Goal: Transaction & Acquisition: Download file/media

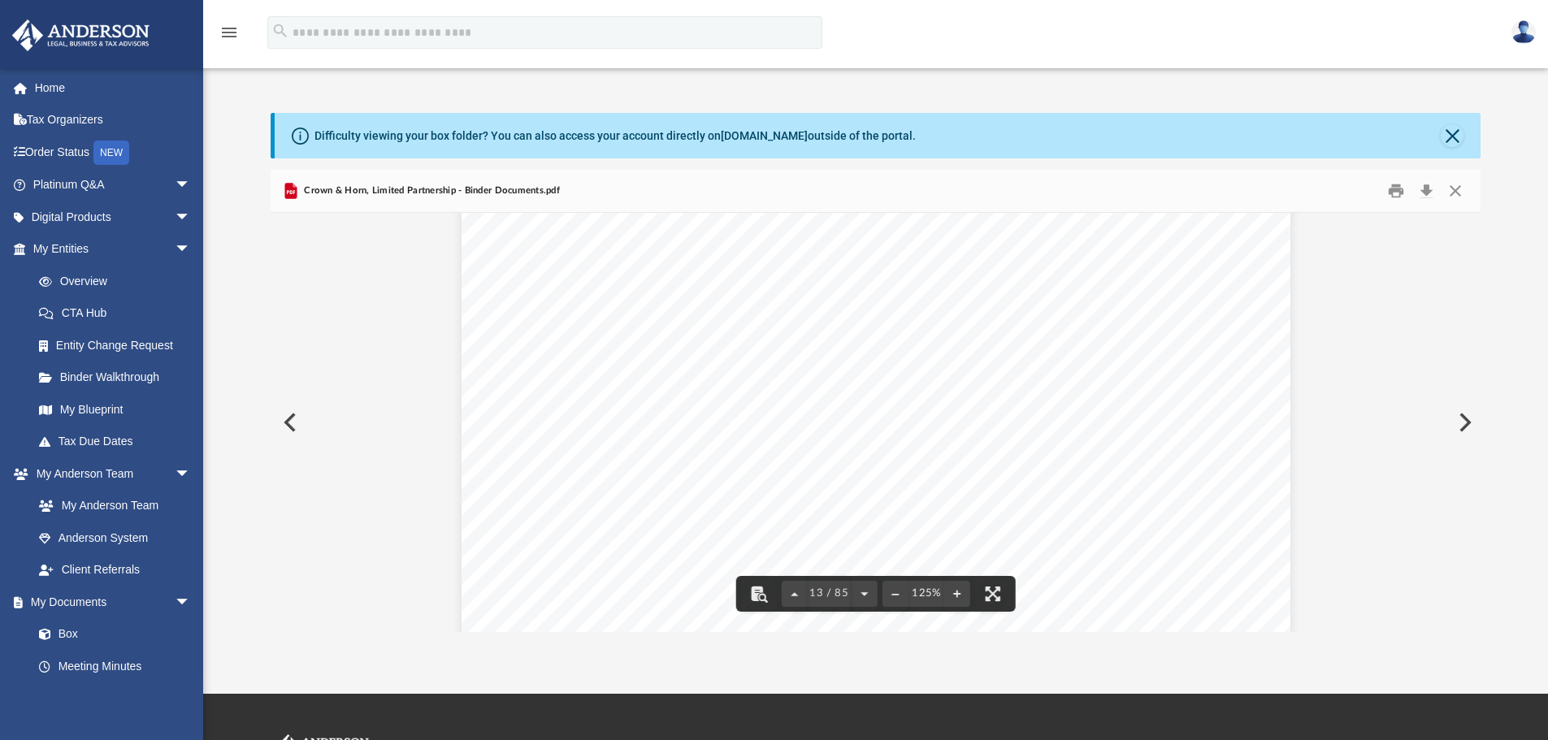
scroll to position [13735, 0]
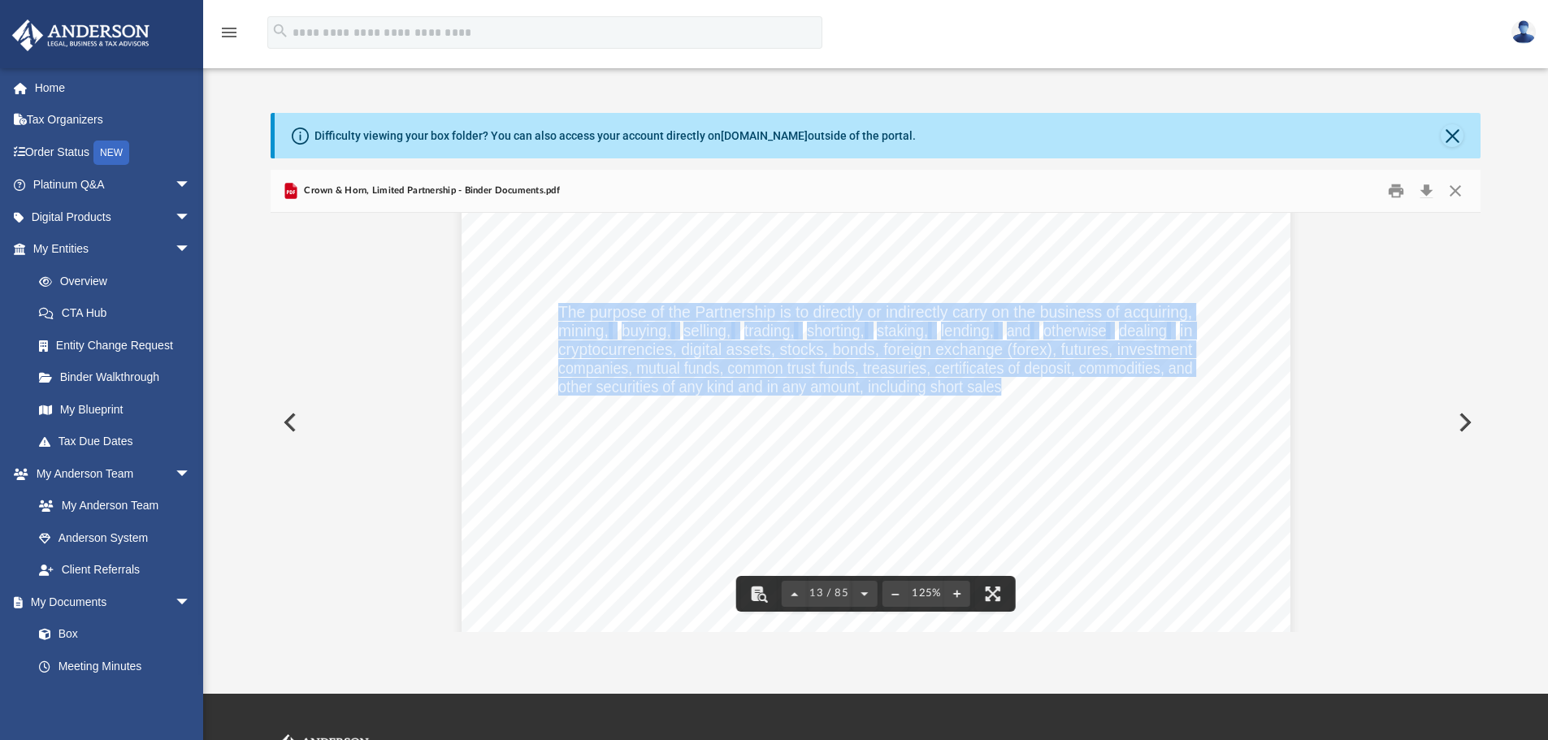
drag, startPoint x: 554, startPoint y: 310, endPoint x: 996, endPoint y: 380, distance: 447.7
click at [996, 380] on div "Limited Partnership Agreement of Crown & Horn, Limited Partnership Page 1 of 47…" at bounding box center [876, 192] width 829 height 1073
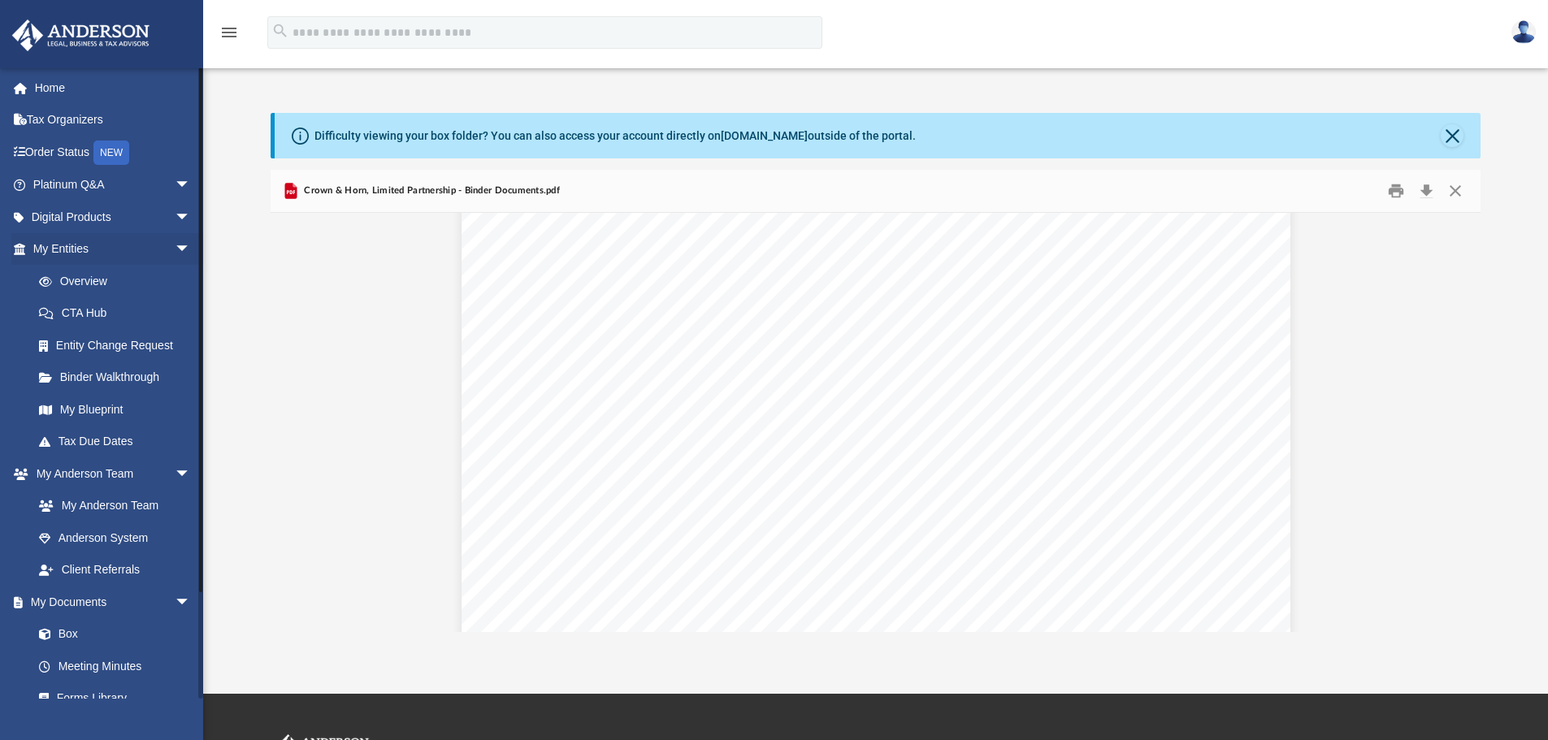
scroll to position [1097, 0]
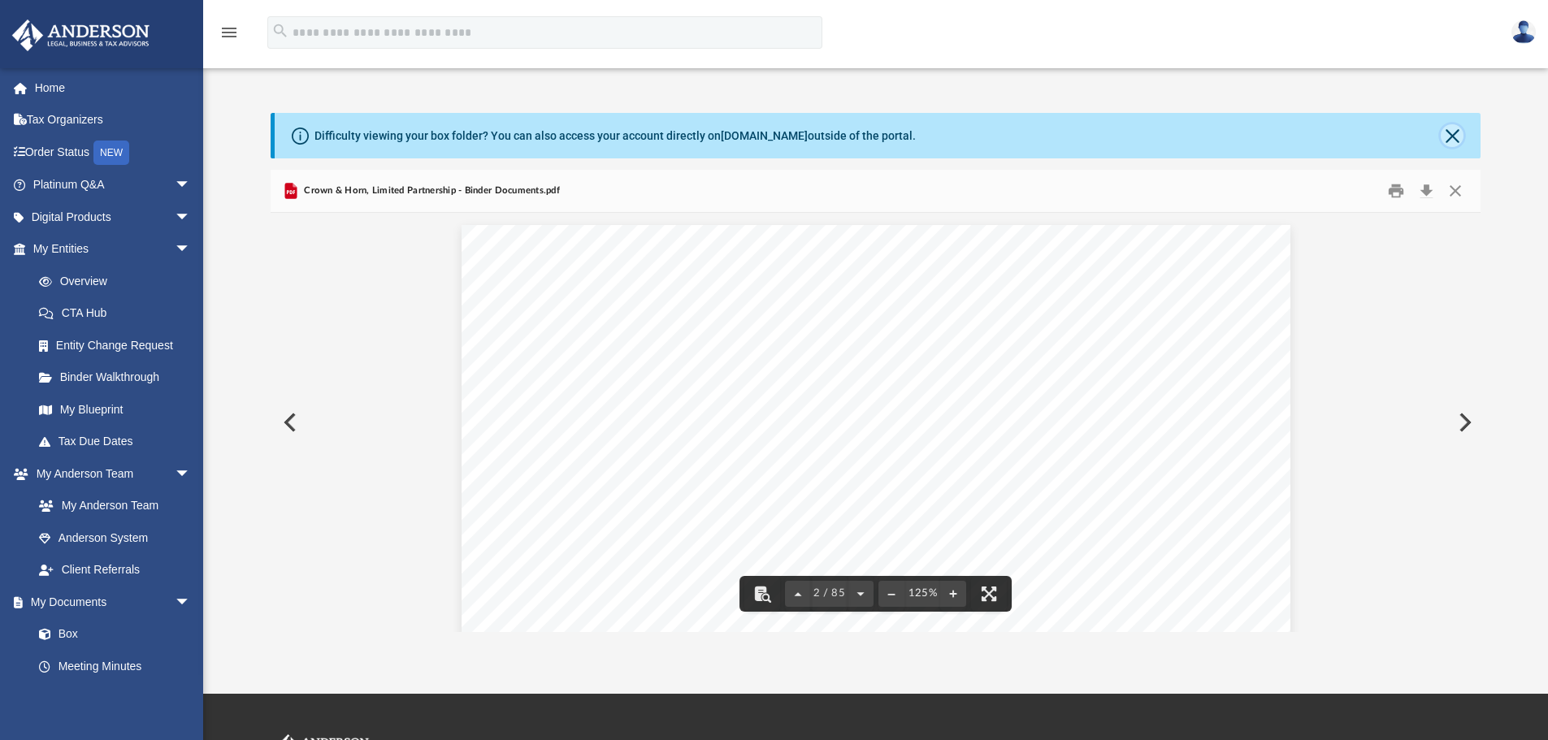
click at [1451, 133] on button "Close" at bounding box center [1452, 135] width 23 height 23
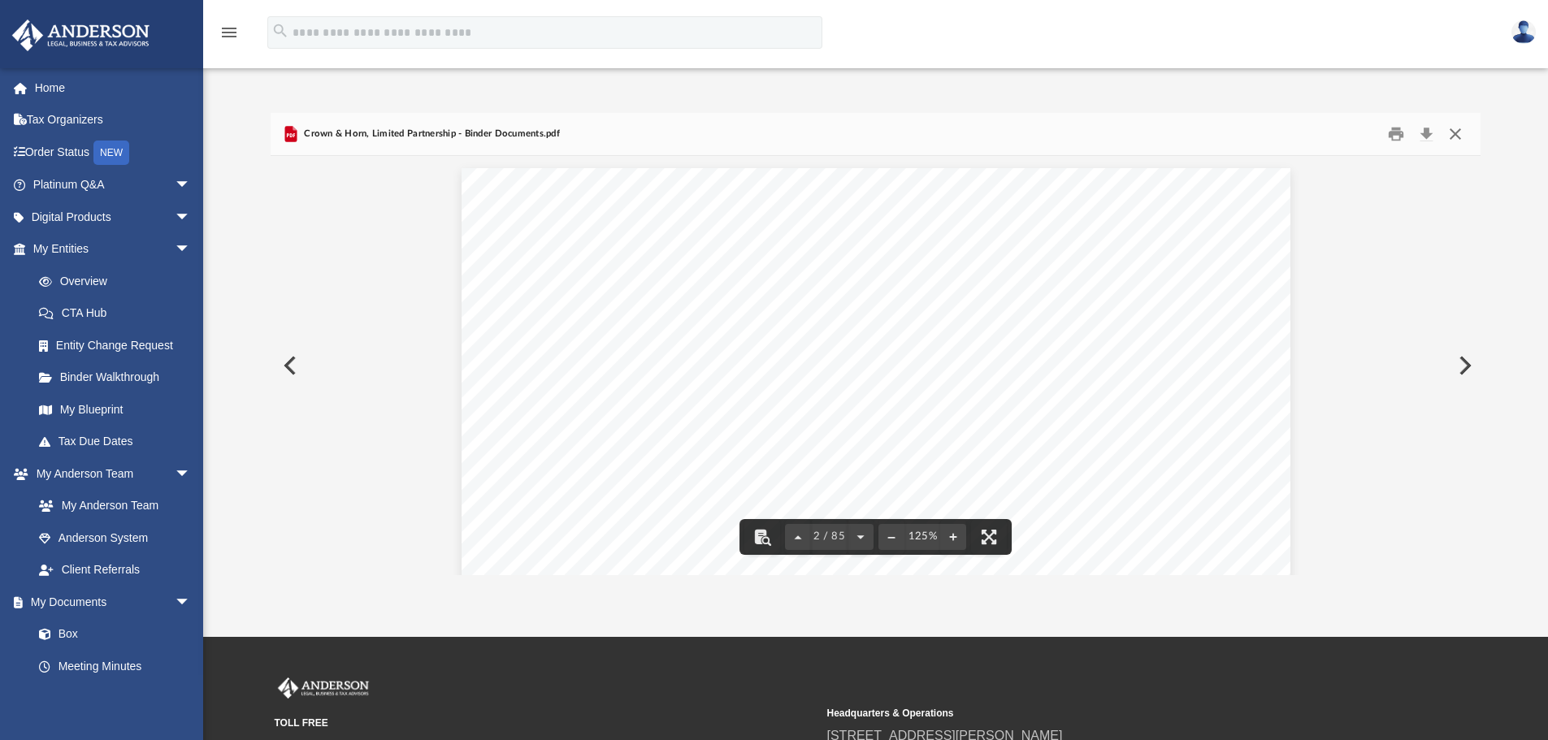
click at [1460, 132] on button "Close" at bounding box center [1455, 134] width 29 height 25
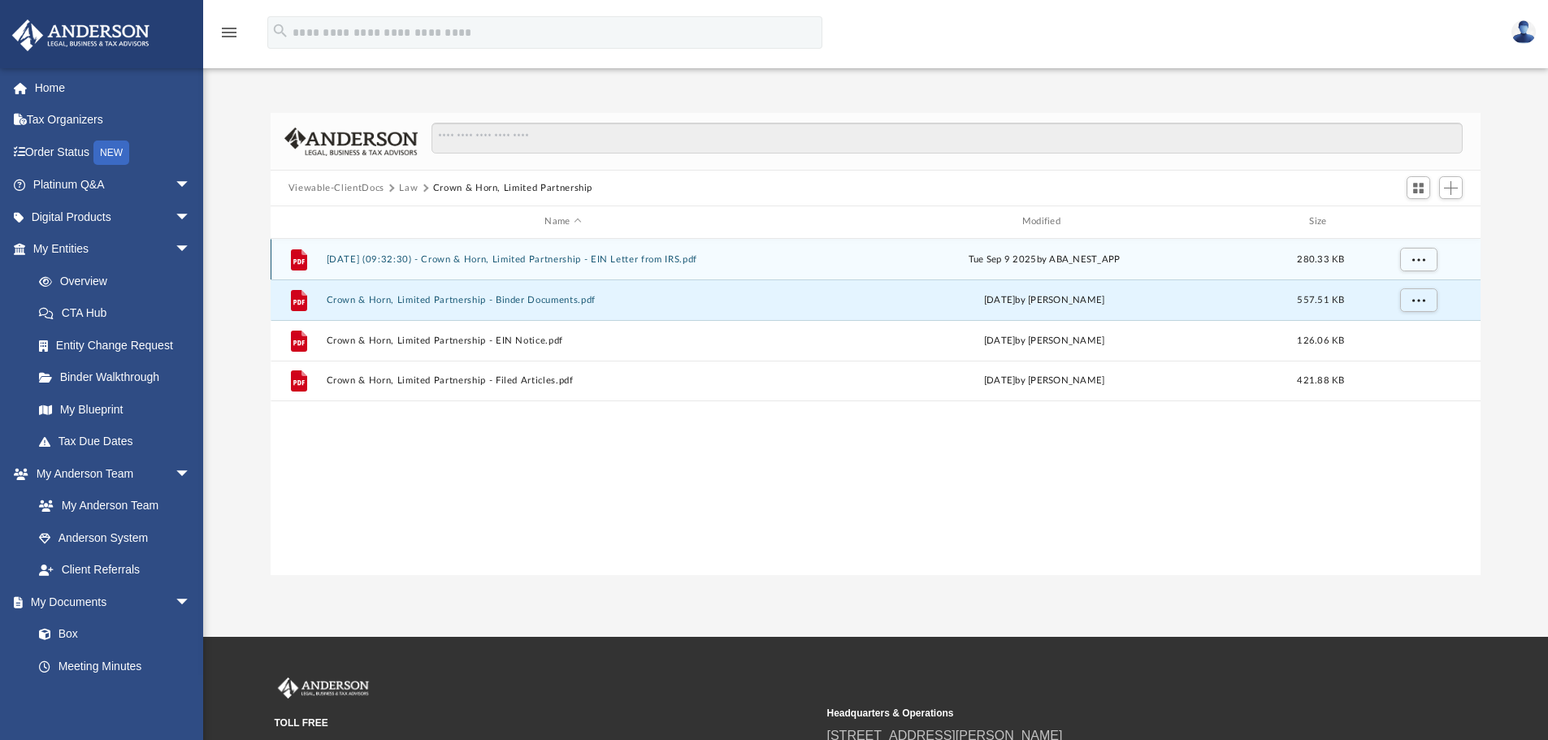
click at [588, 258] on button "[DATE] (09:32:30) - Crown & Horn, Limited Partnership - EIN Letter from IRS.pdf" at bounding box center [563, 259] width 474 height 11
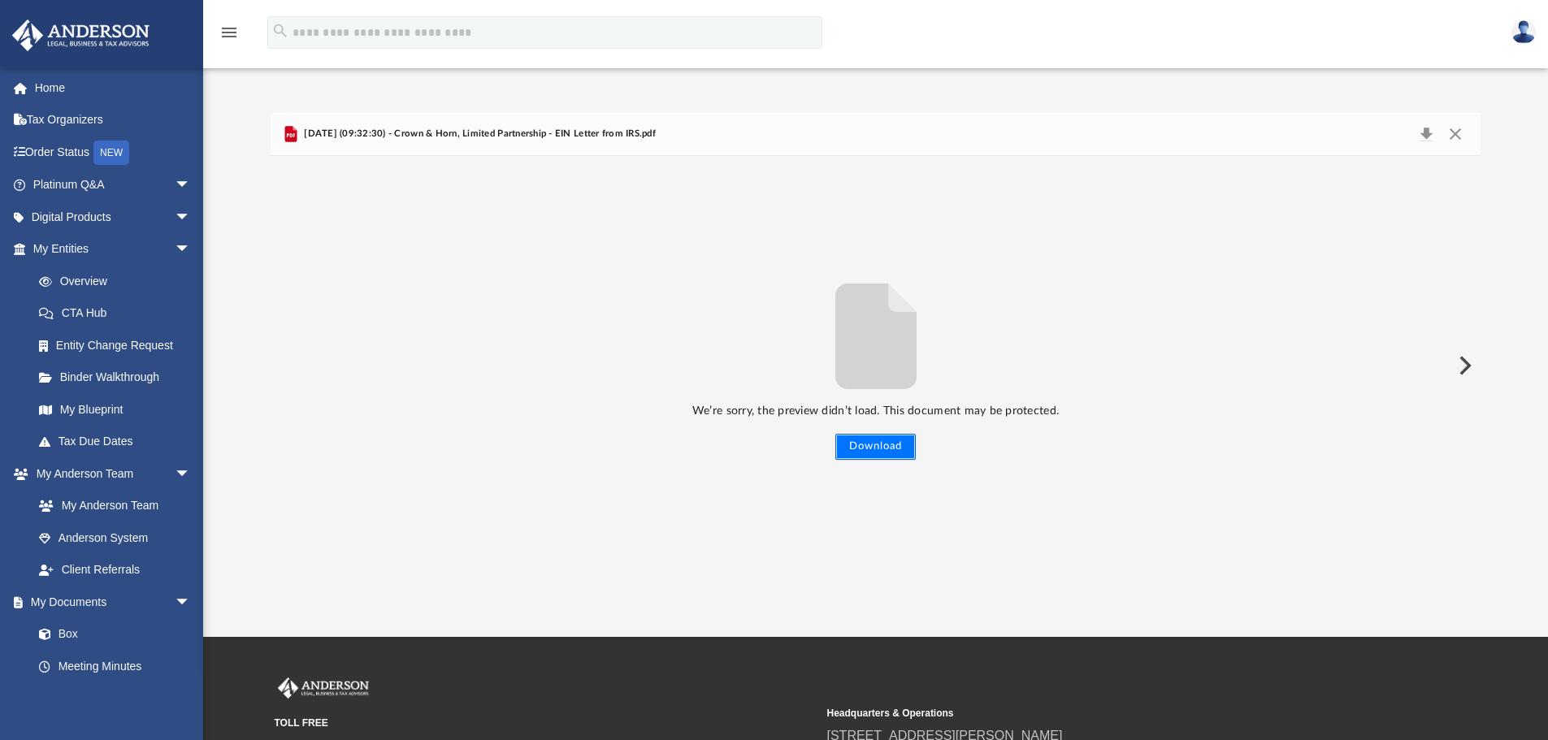
click at [892, 445] on button "Download" at bounding box center [875, 447] width 80 height 26
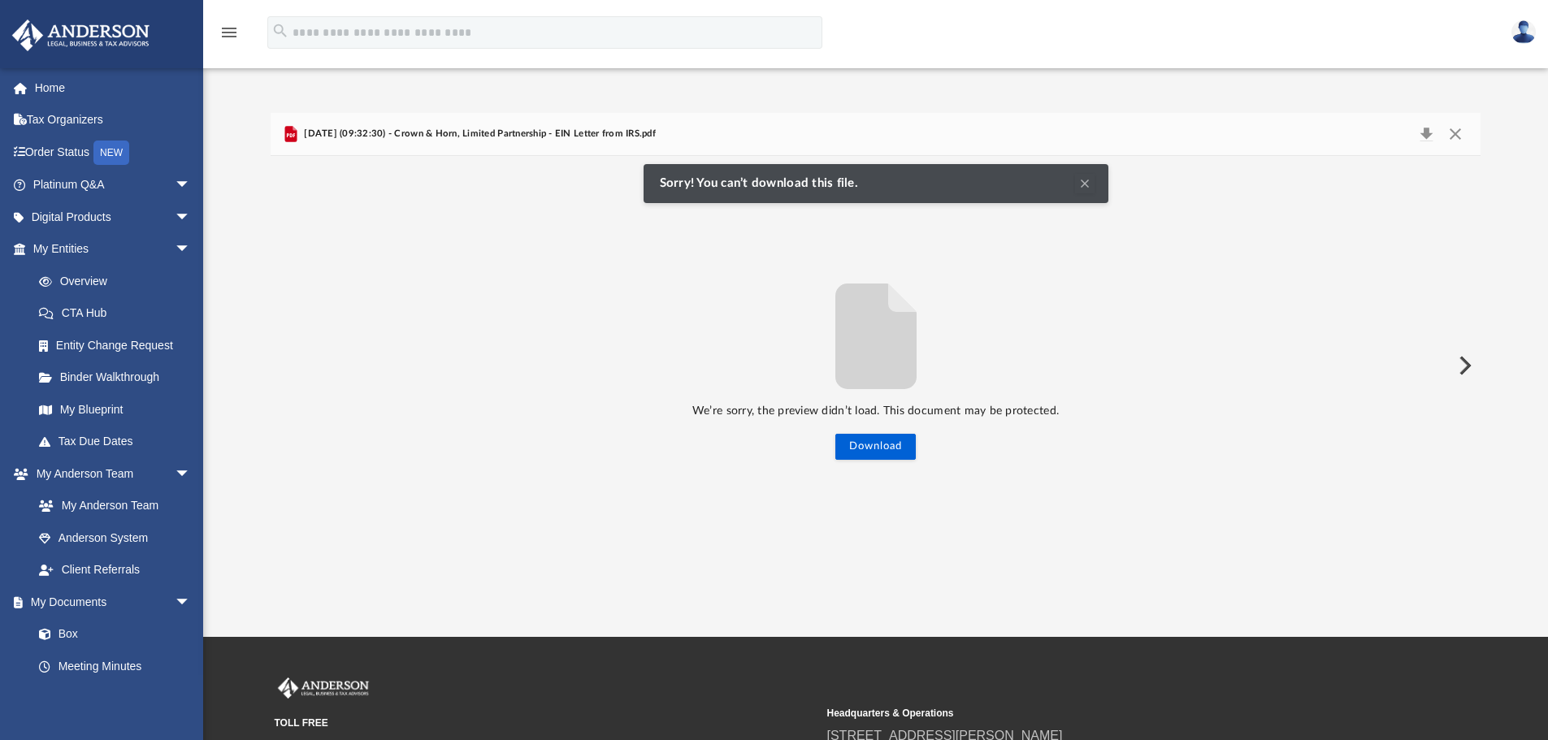
click at [573, 130] on span "[DATE] (09:32:30) - Crown & Horn, Limited Partnership - EIN Letter from IRS.pdf" at bounding box center [478, 134] width 355 height 15
click at [1428, 132] on button "Download" at bounding box center [1426, 134] width 29 height 23
click at [887, 443] on button "Download" at bounding box center [875, 447] width 80 height 26
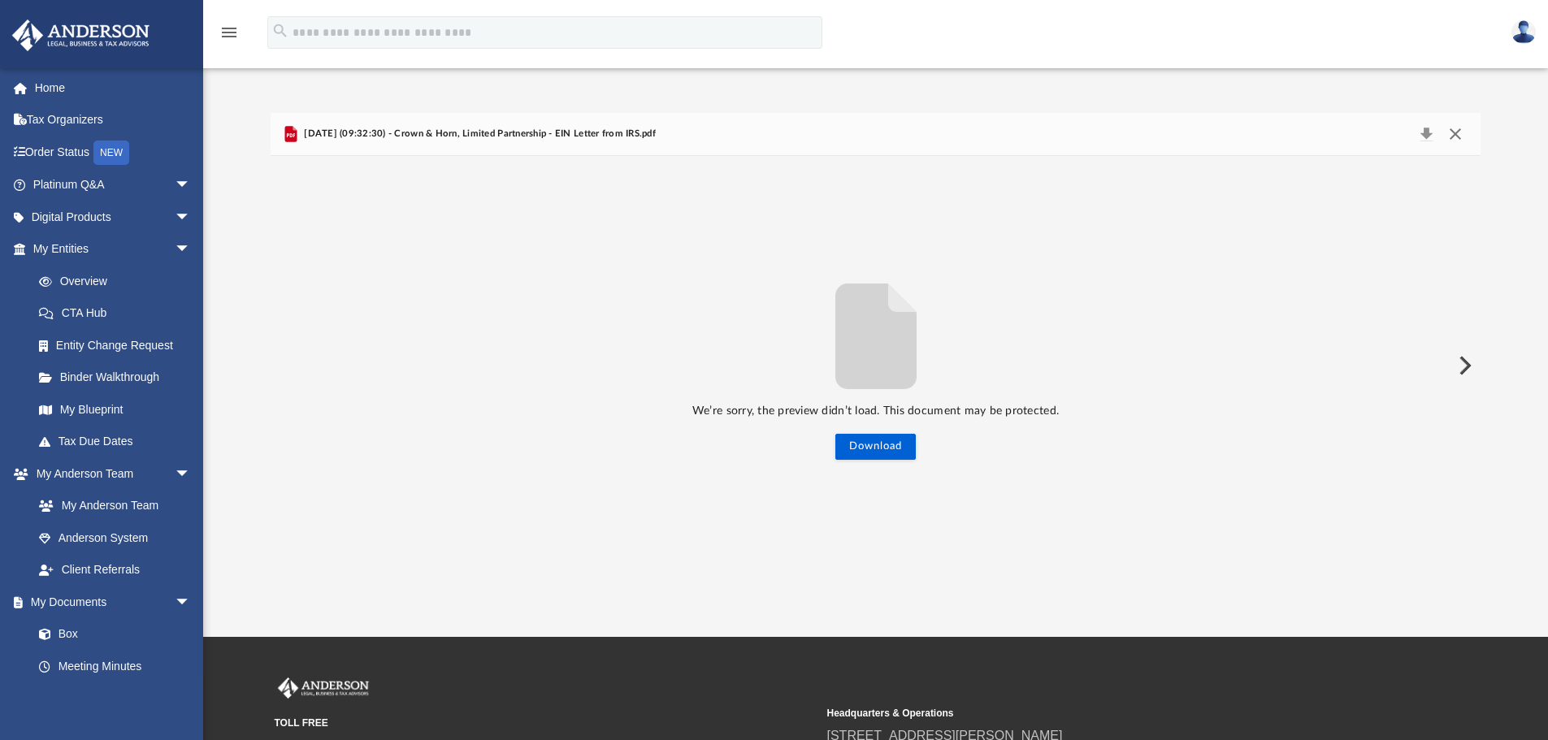
click at [1452, 133] on button "Close" at bounding box center [1455, 134] width 29 height 23
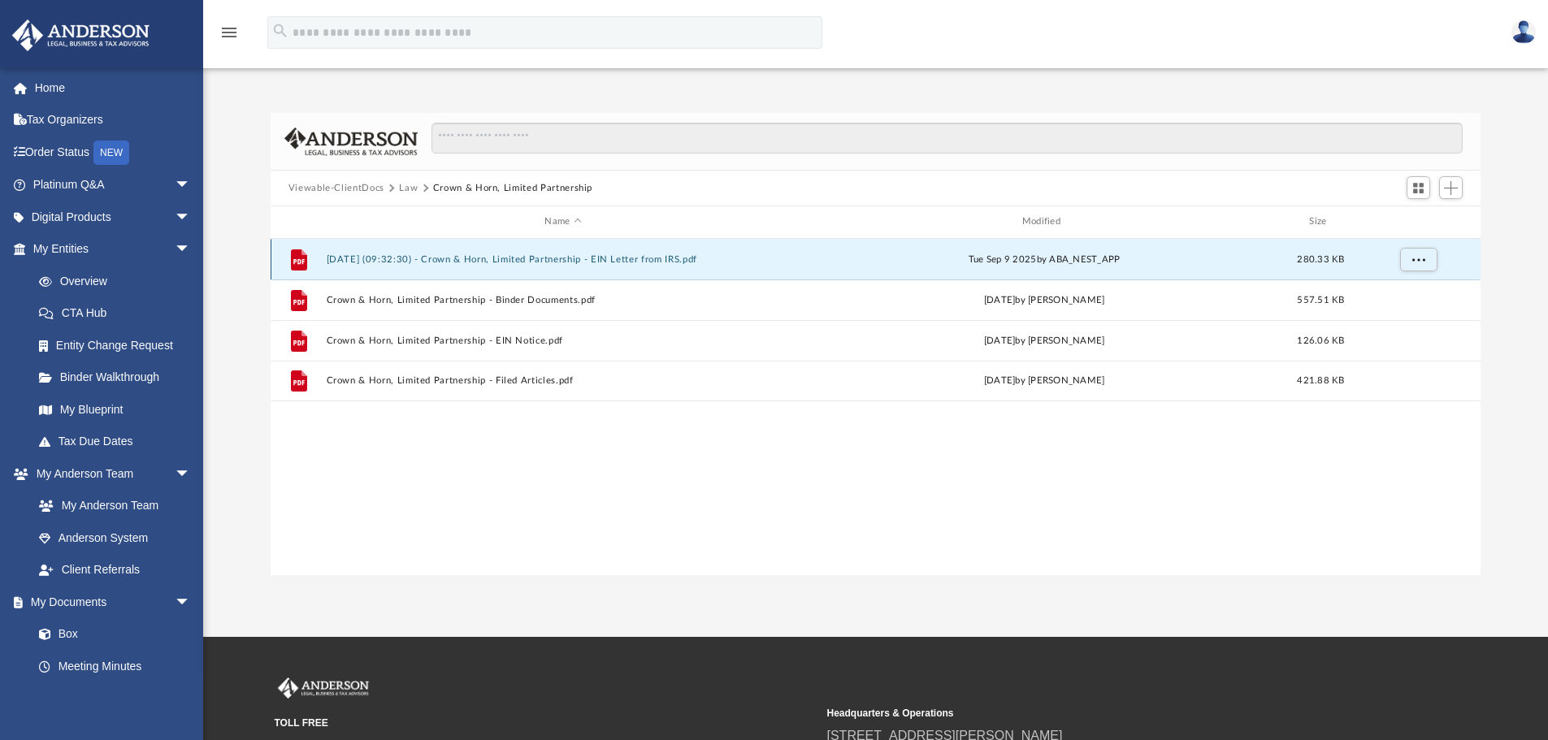
click at [398, 257] on button "[DATE] (09:32:30) - Crown & Horn, Limited Partnership - EIN Letter from IRS.pdf" at bounding box center [563, 259] width 474 height 11
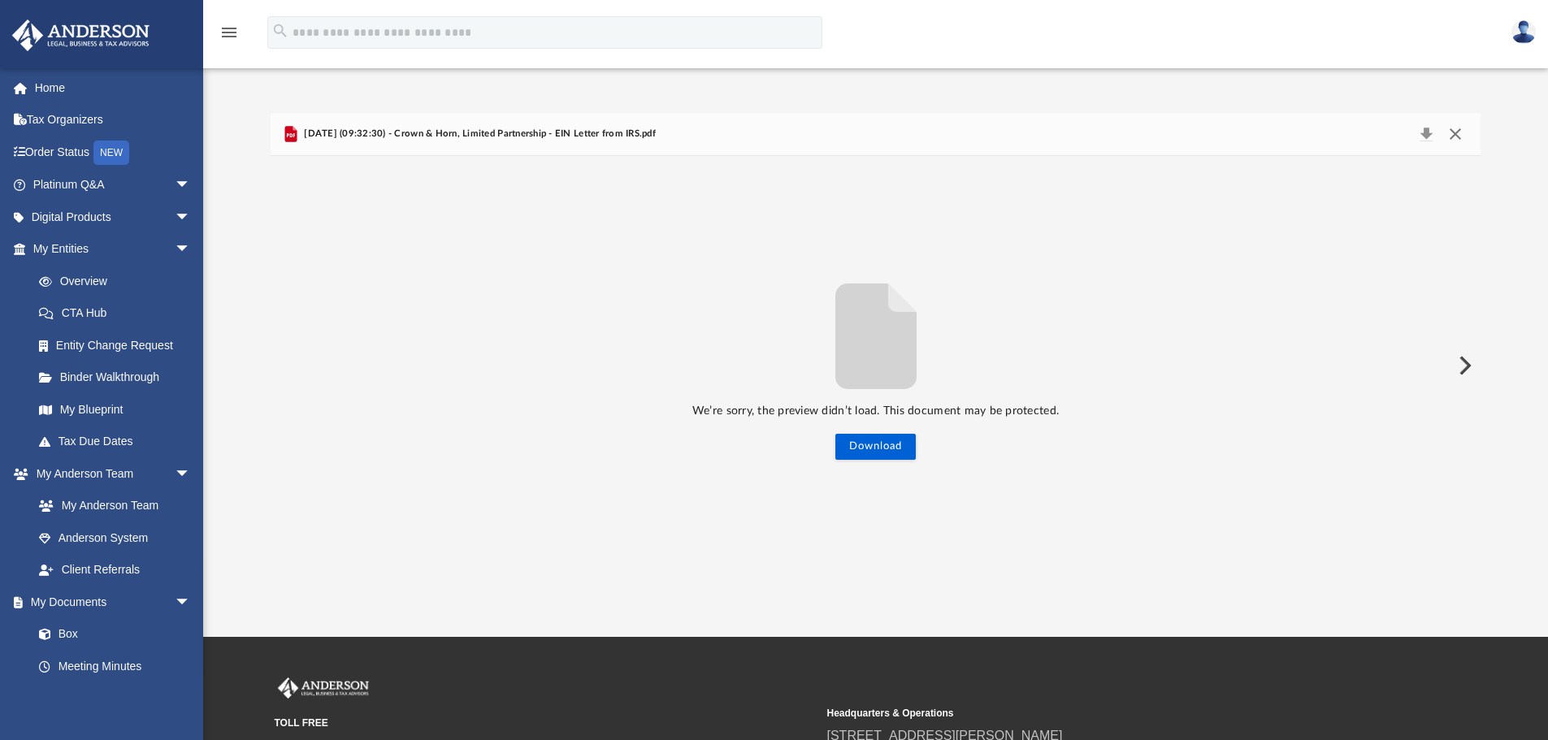
click at [1460, 131] on button "Close" at bounding box center [1455, 134] width 29 height 23
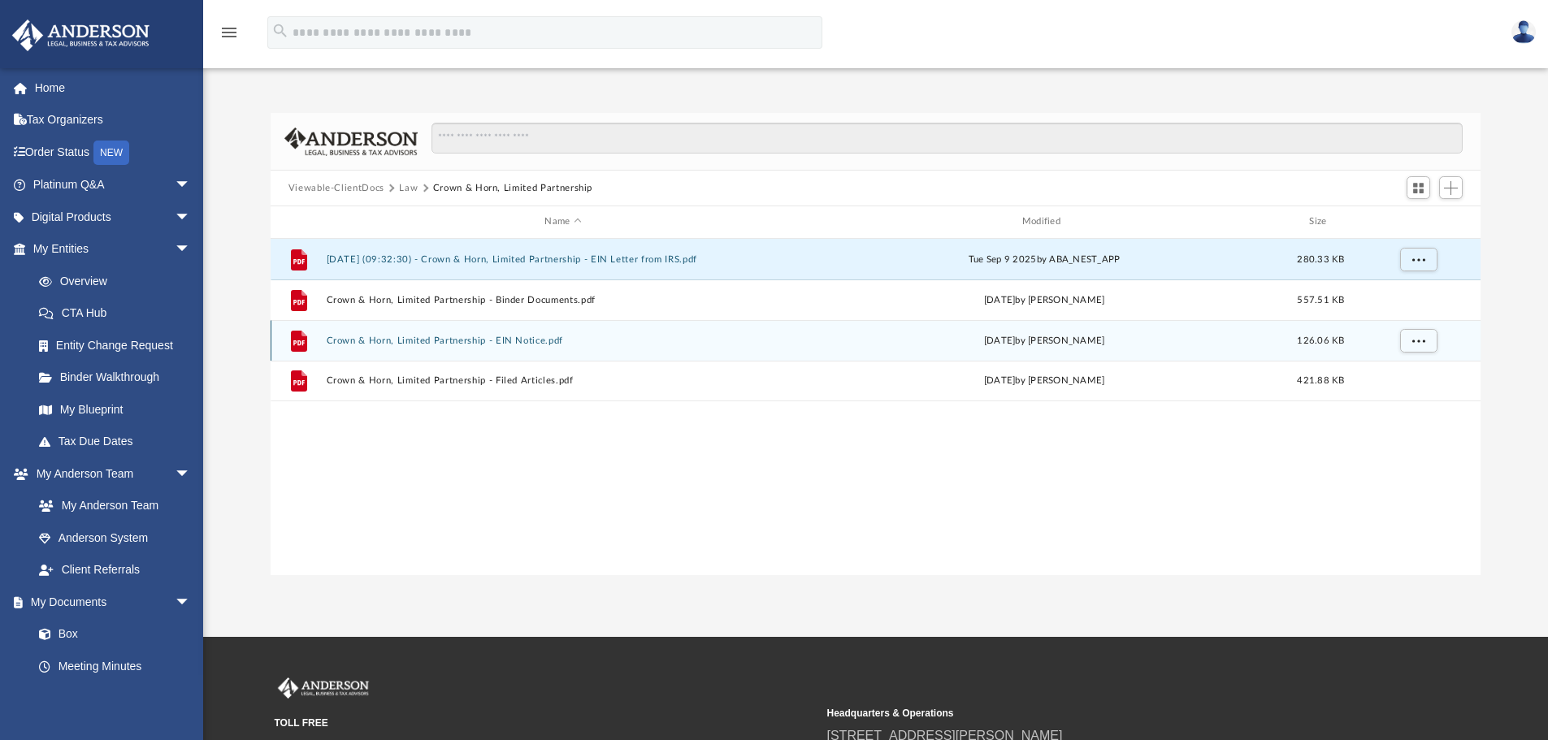
click at [505, 339] on button "Crown & Horn, Limited Partnership - EIN Notice.pdf" at bounding box center [563, 341] width 474 height 11
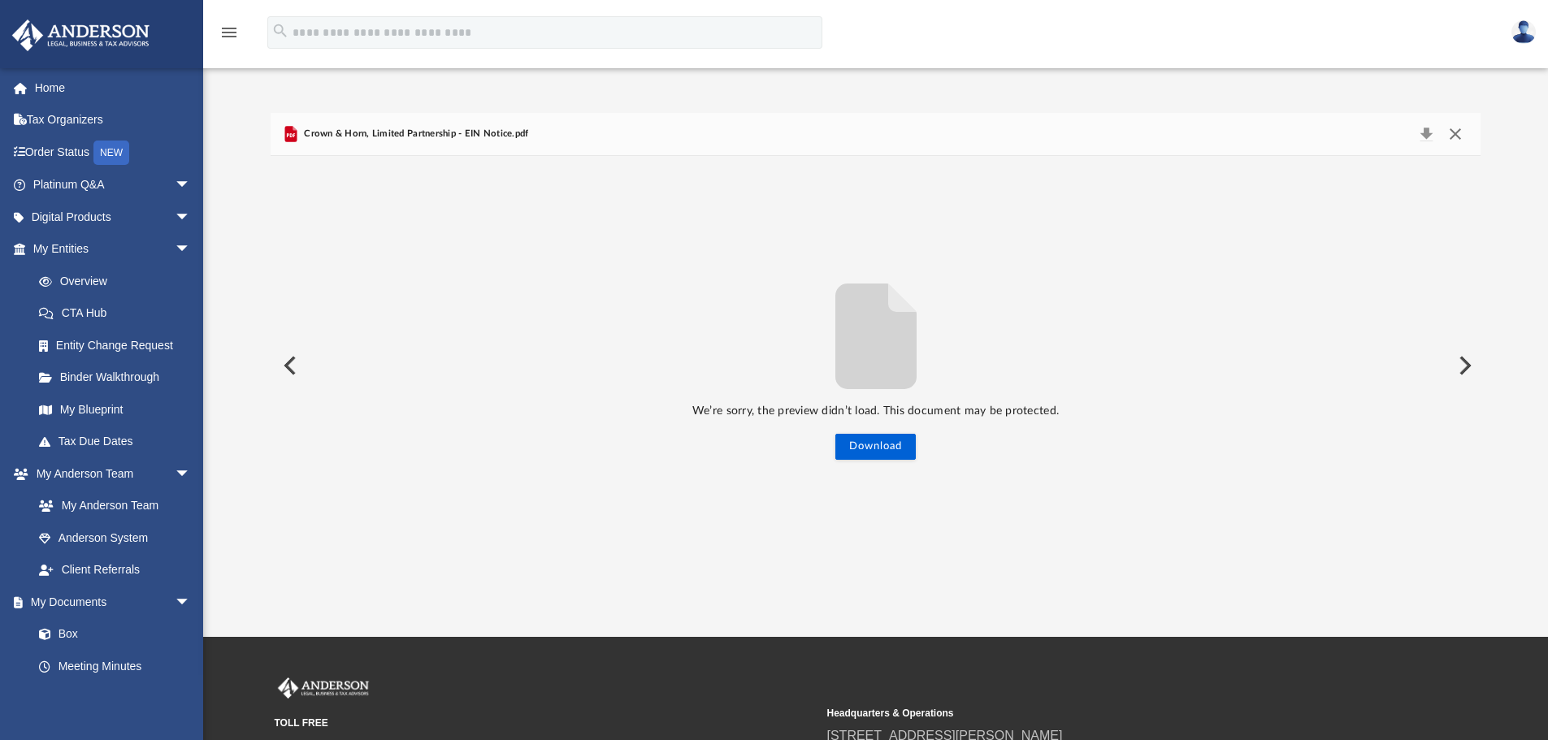
click at [1456, 132] on button "Close" at bounding box center [1455, 134] width 29 height 23
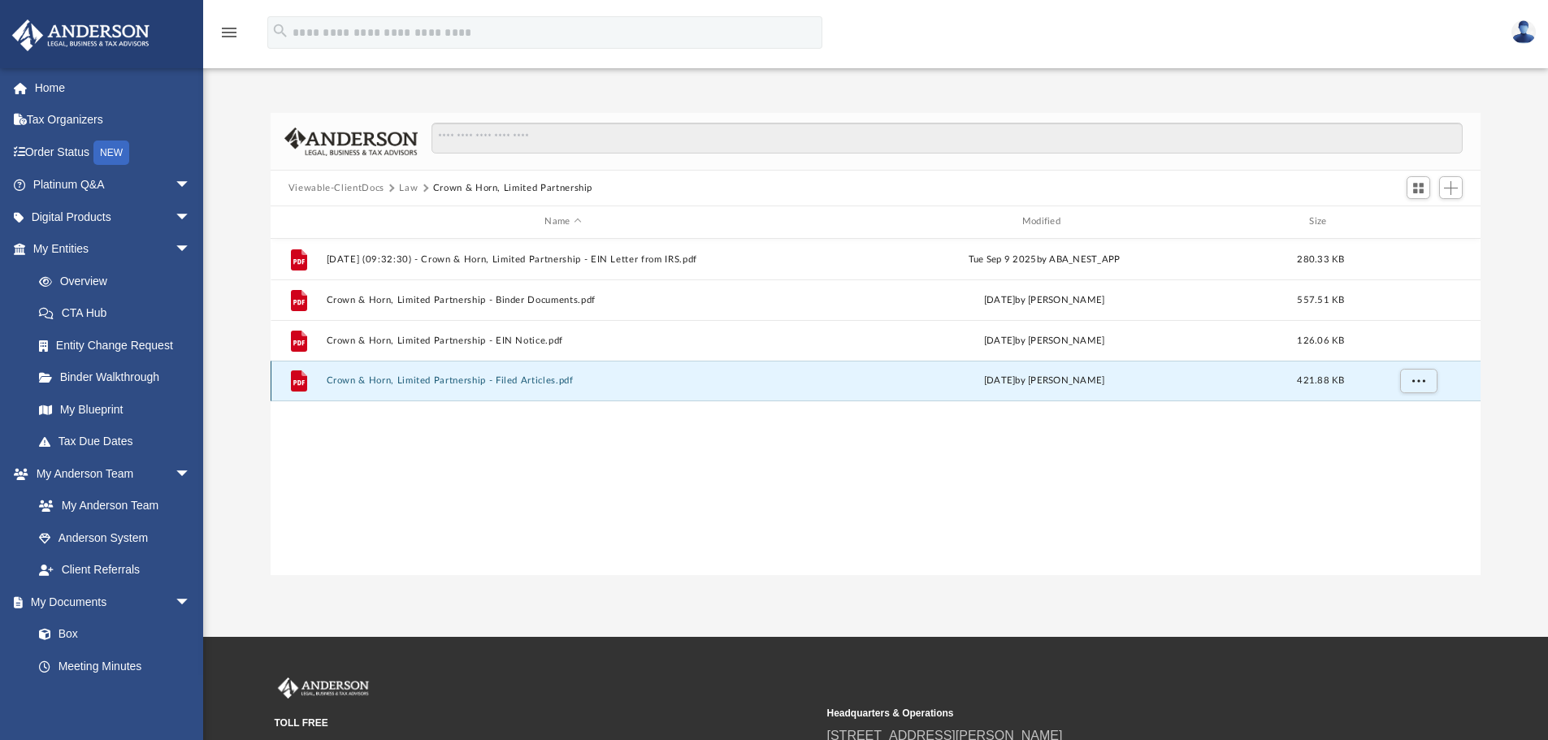
click at [484, 380] on button "Crown & Horn, Limited Partnership - Filed Articles.pdf" at bounding box center [563, 380] width 474 height 11
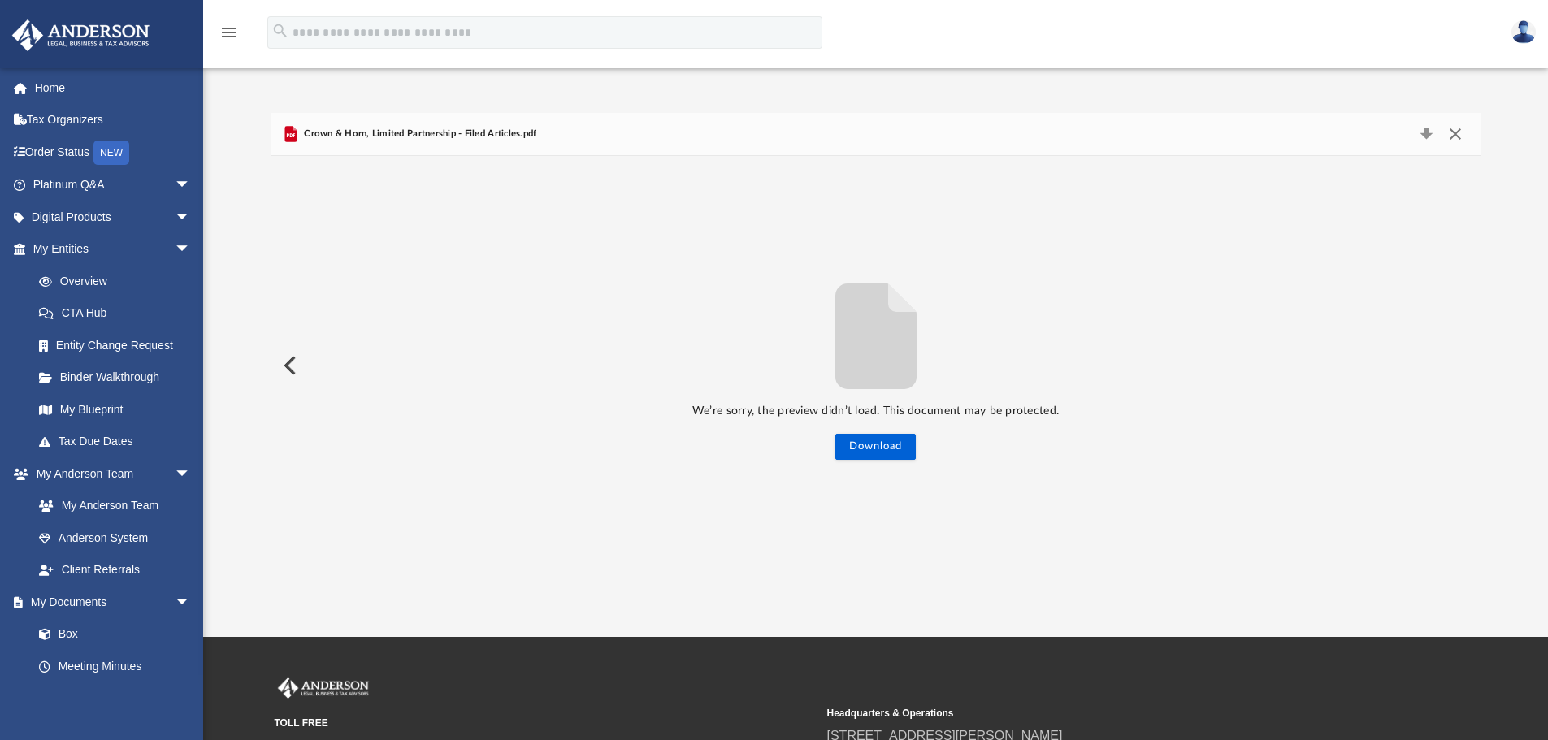
click at [1454, 132] on button "Close" at bounding box center [1455, 134] width 29 height 23
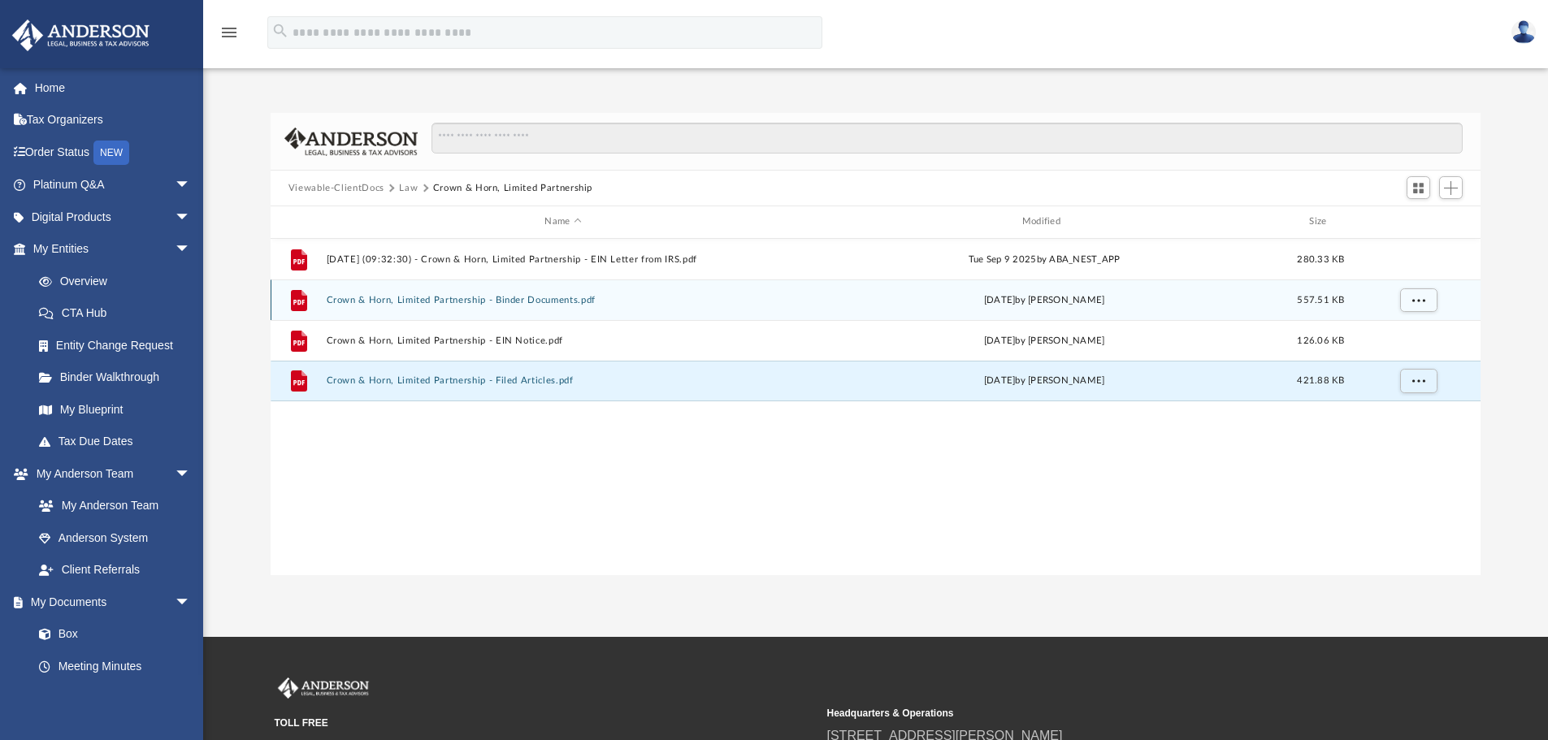
click at [514, 297] on button "Crown & Horn, Limited Partnership - Binder Documents.pdf" at bounding box center [563, 300] width 474 height 11
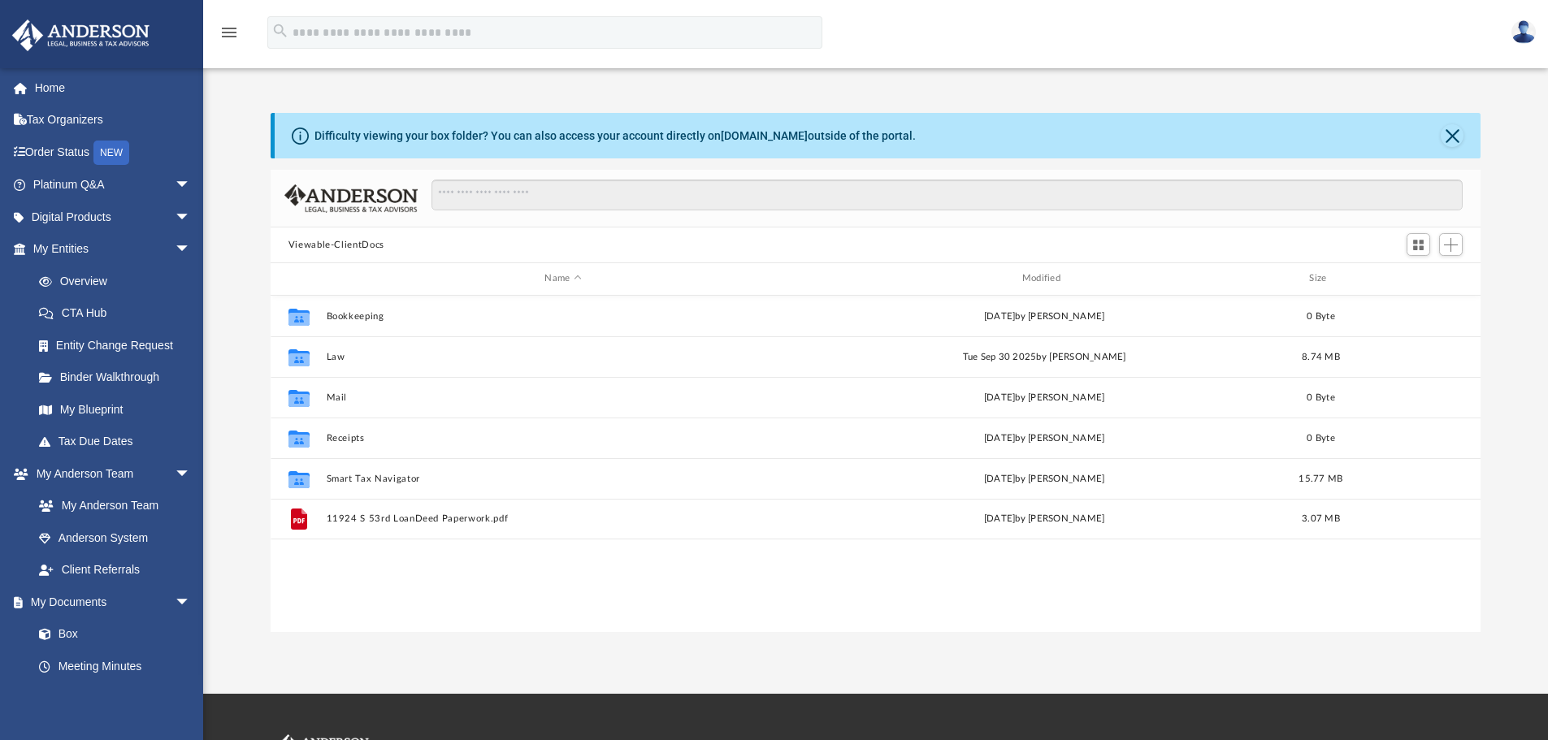
scroll to position [358, 1198]
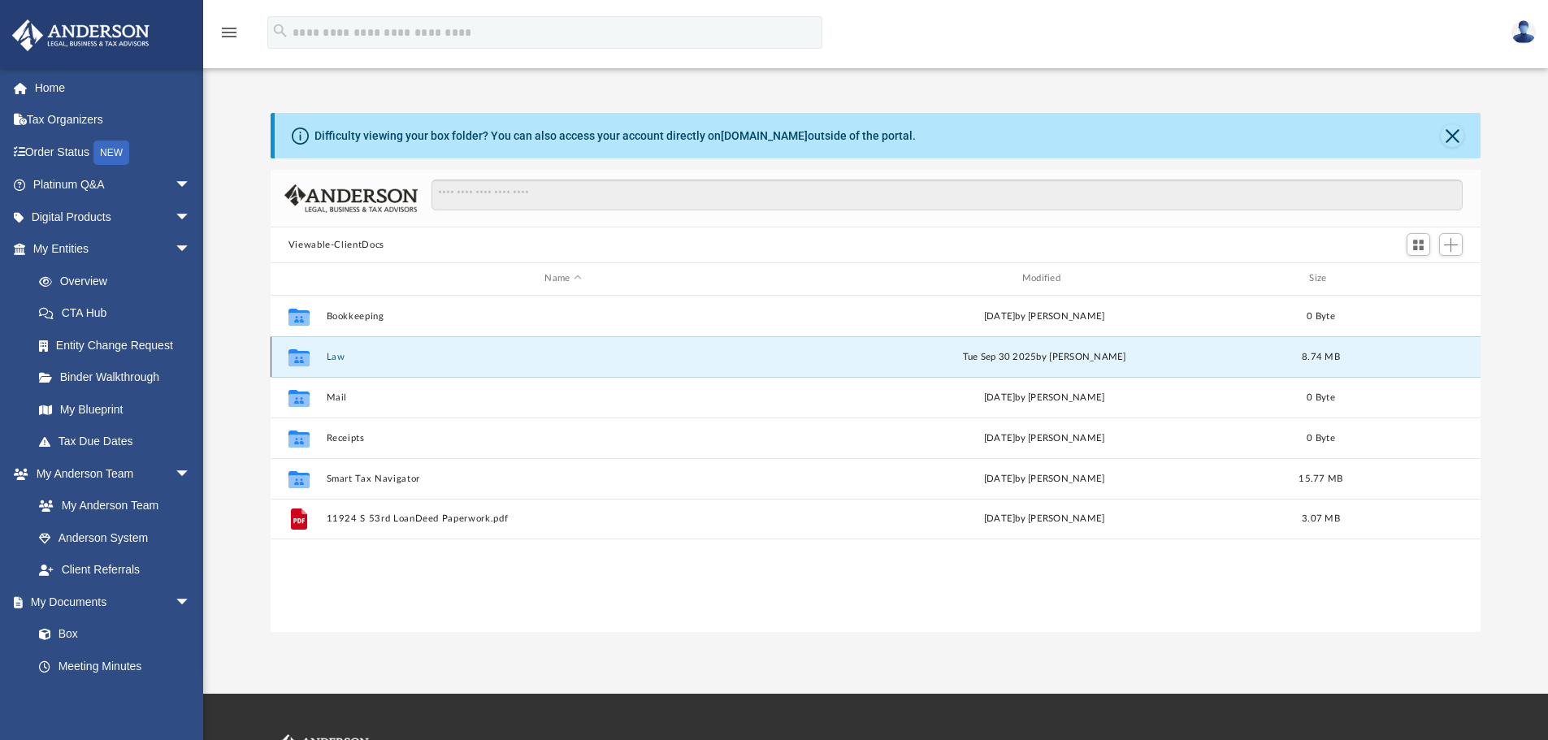
click at [336, 354] on button "Law" at bounding box center [563, 357] width 474 height 11
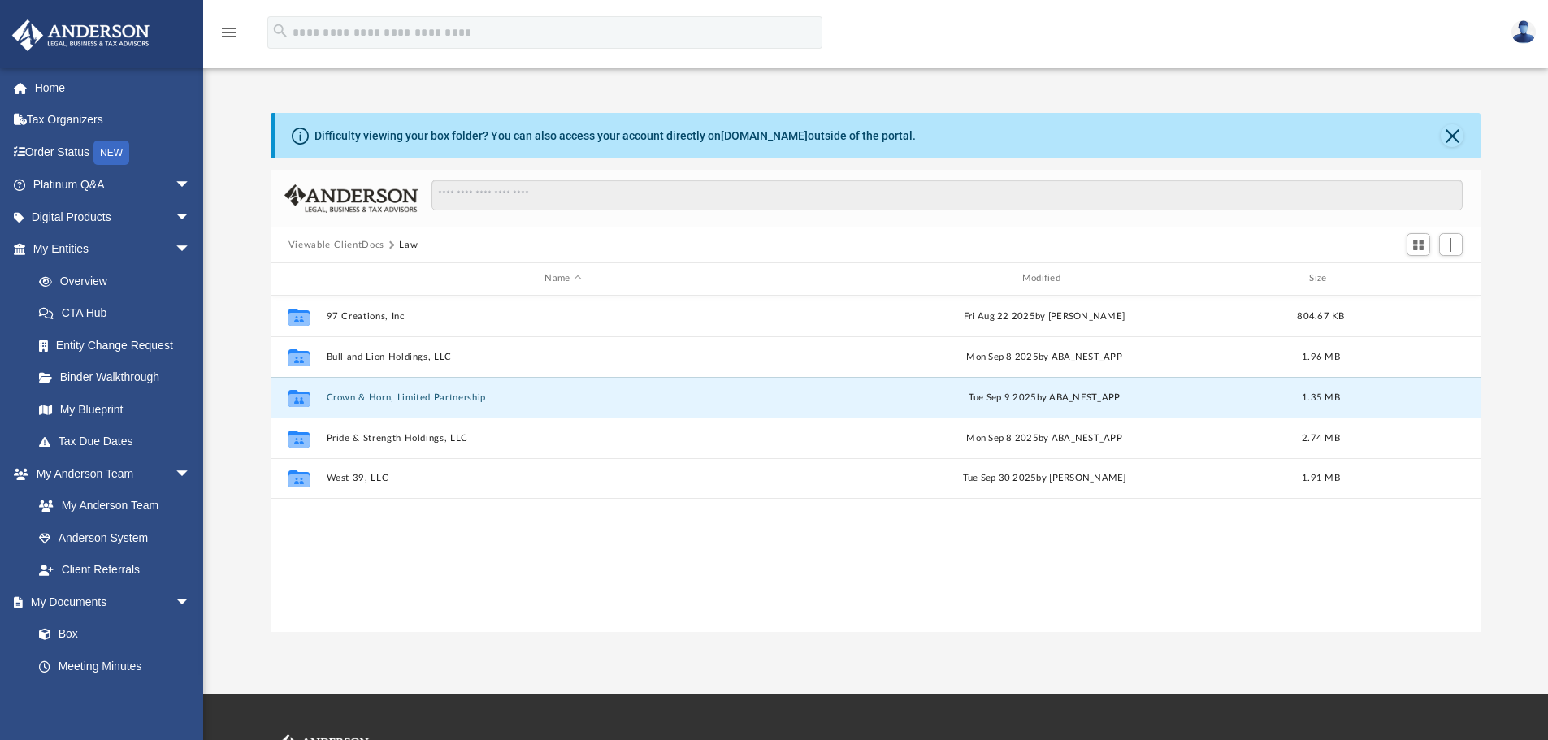
click at [359, 394] on button "Crown & Horn, Limited Partnership" at bounding box center [563, 398] width 474 height 11
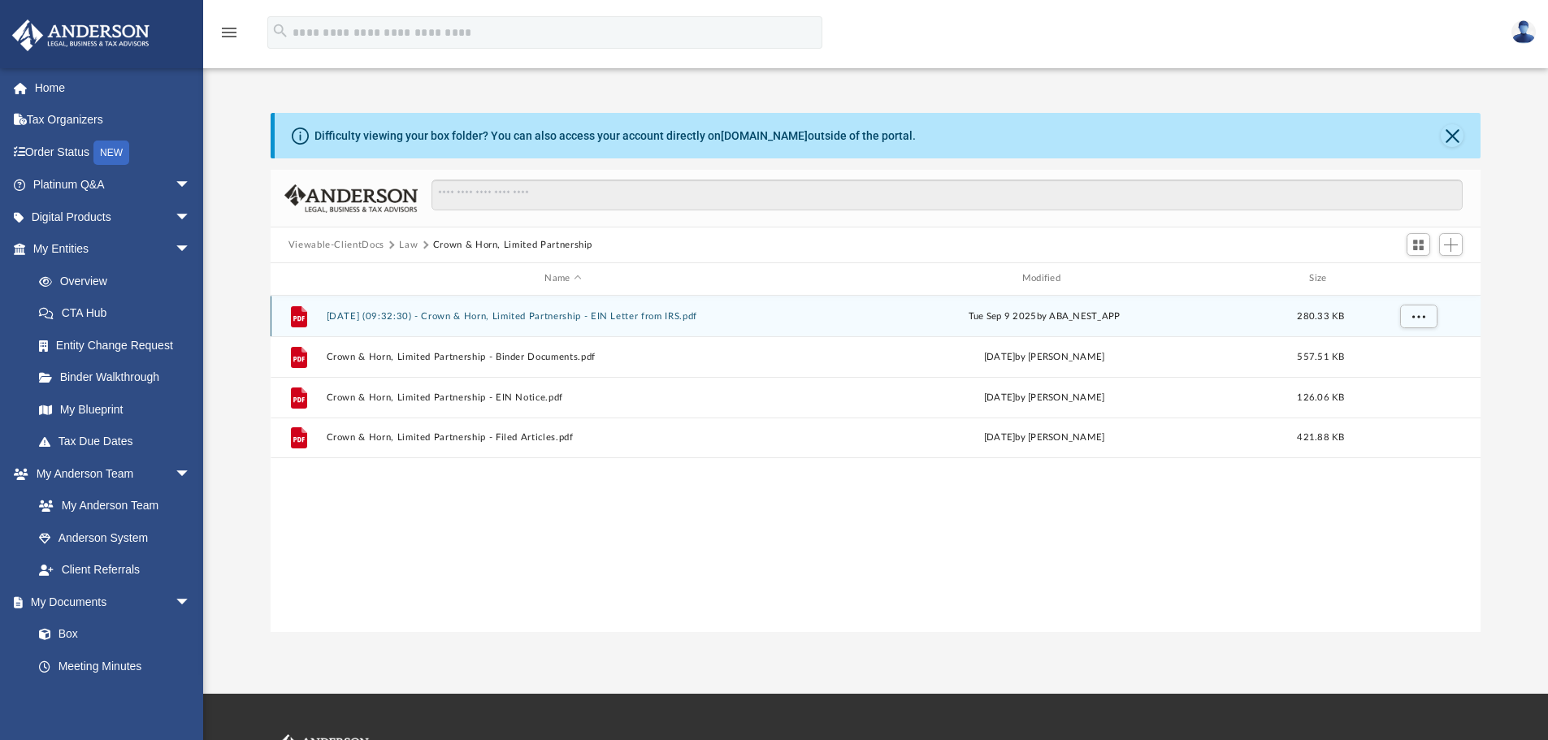
click at [430, 311] on button "[DATE] (09:32:30) - Crown & Horn, Limited Partnership - EIN Letter from IRS.pdf" at bounding box center [563, 316] width 474 height 11
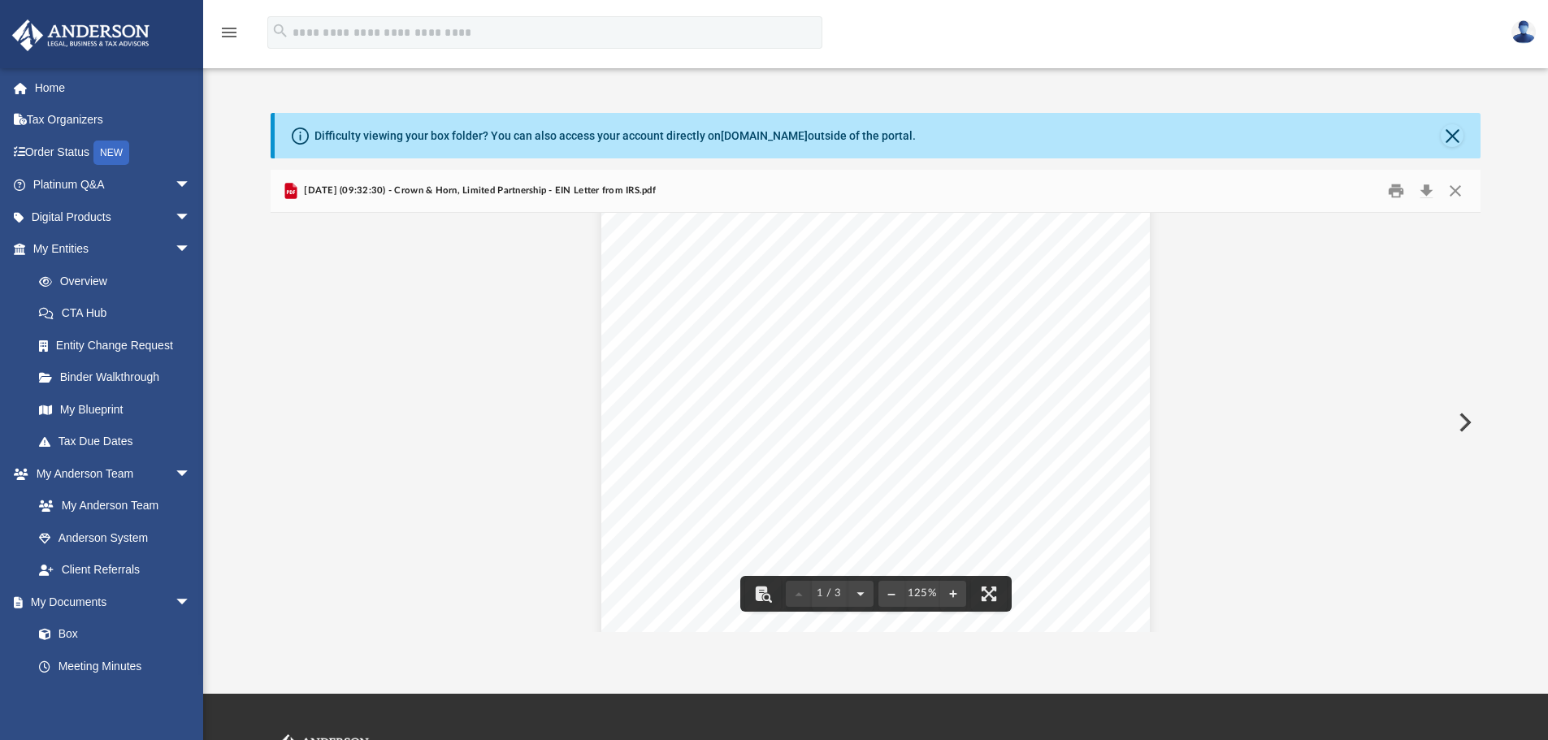
scroll to position [0, 0]
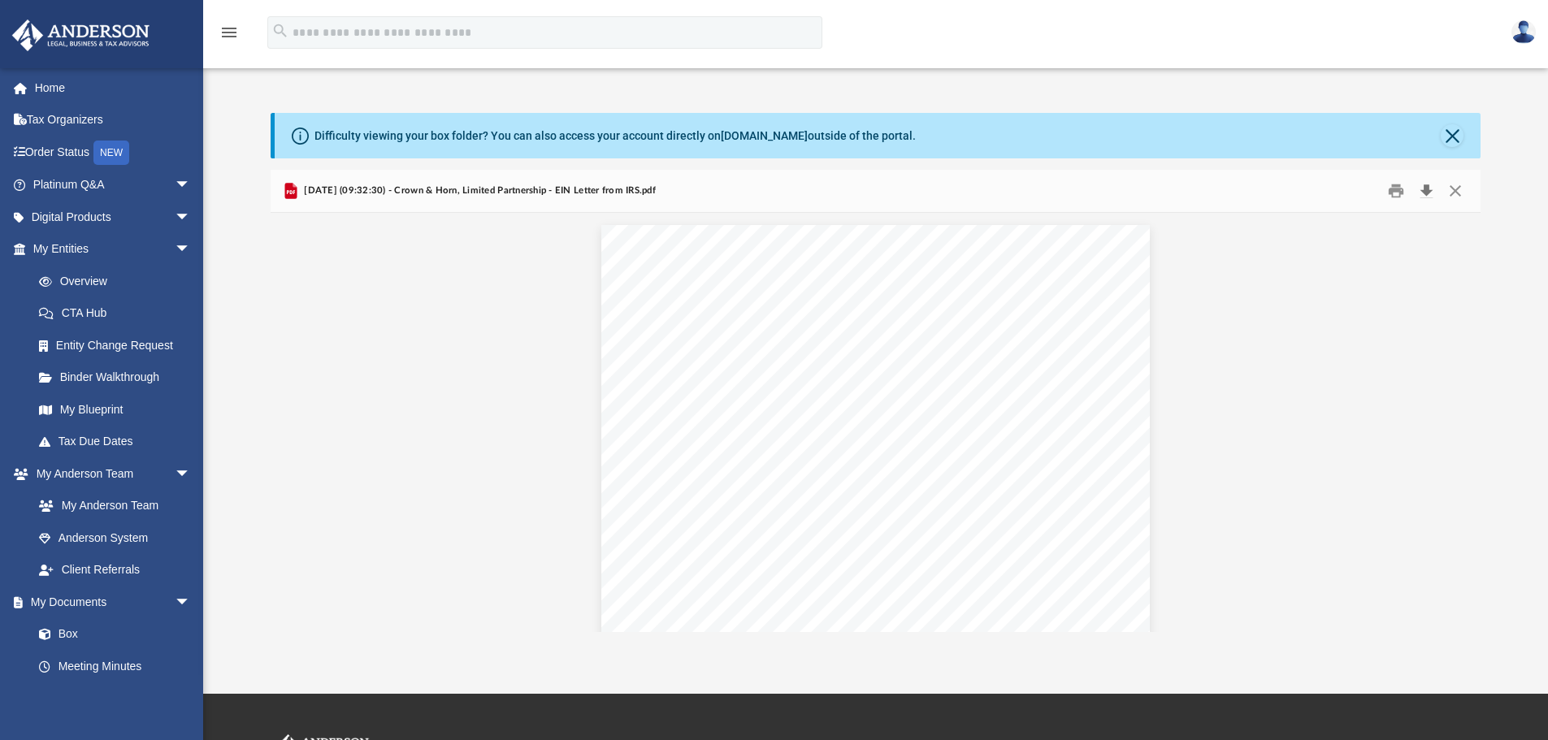
click at [1429, 189] on button "Download" at bounding box center [1426, 191] width 29 height 25
